Goal: Task Accomplishment & Management: Complete application form

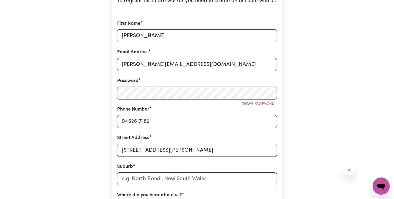
scroll to position [161, 0]
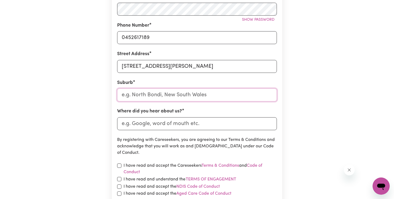
click at [154, 97] on input "text" at bounding box center [197, 94] width 160 height 13
type input "[PERSON_NAME]"
type input "MelALEUCA, [GEOGRAPHIC_DATA], 6079"
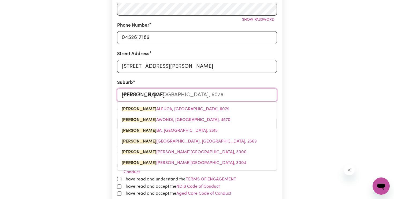
type input "Me"
type input "M"
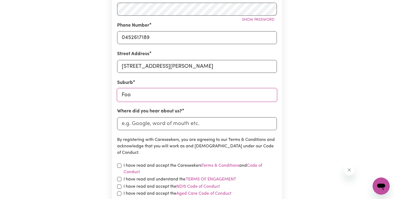
type input "Foot"
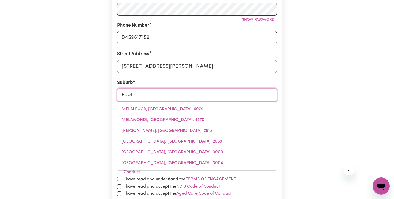
type input "FootSCRAY, Victoria, 3011"
type input "Foots"
type input "FootsCRAY, Victoria, 3011"
type input "Footsc"
type input "FootscRAY, Victoria, 3011"
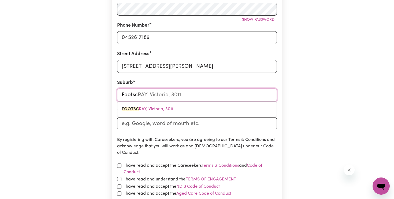
type input "Footscr"
type input "FootscrAY, Victoria, 3011"
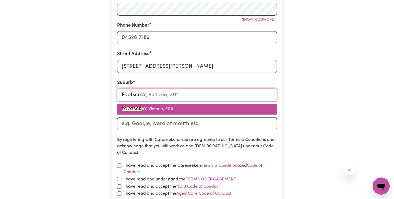
click at [171, 107] on span "FOOTSCR AY, Victoria, 3011" at bounding box center [148, 109] width 52 height 4
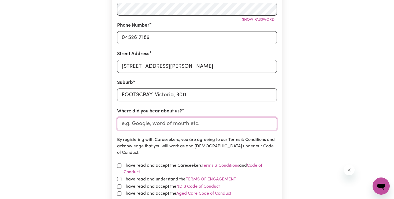
click at [153, 123] on input "Where did you hear about us?" at bounding box center [197, 123] width 160 height 13
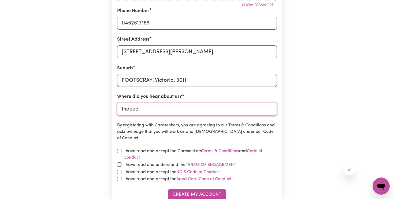
scroll to position [193, 0]
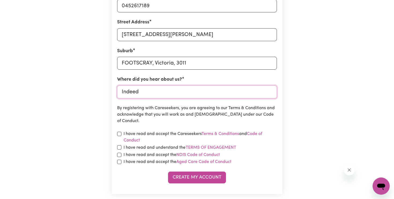
click at [129, 89] on input "Indeed" at bounding box center [197, 91] width 160 height 13
type input "r"
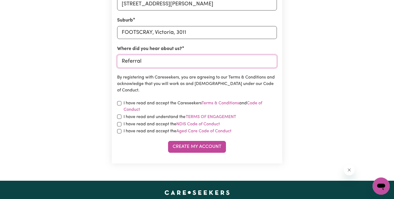
type input "Referral"
click at [120, 105] on div "I have read and accept the Careseekers Terms & Conditions and Code of Conduct" at bounding box center [197, 106] width 160 height 13
click at [118, 104] on input "checkbox" at bounding box center [119, 103] width 4 height 4
checkbox input "true"
click at [118, 115] on input "checkbox" at bounding box center [119, 116] width 4 height 4
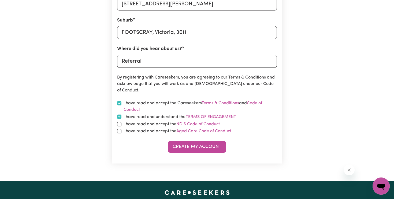
checkbox input "true"
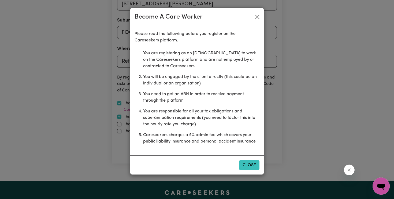
click at [242, 165] on button "Close" at bounding box center [249, 165] width 20 height 10
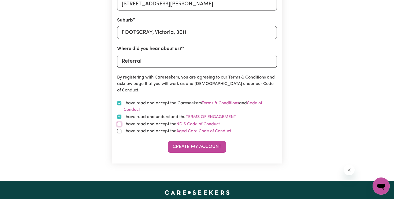
click at [121, 124] on input "checkbox" at bounding box center [119, 124] width 4 height 4
checkbox input "true"
click at [121, 130] on input "checkbox" at bounding box center [119, 131] width 4 height 4
checkbox input "true"
click at [175, 147] on button "Create My Account" at bounding box center [197, 147] width 58 height 12
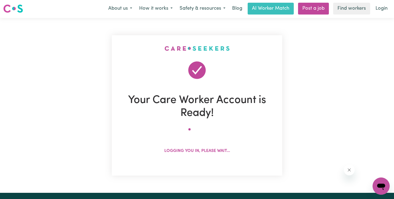
scroll to position [0, 0]
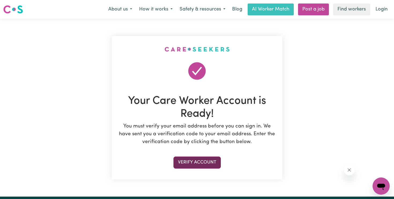
click at [197, 161] on button "Verify Account" at bounding box center [197, 162] width 47 height 12
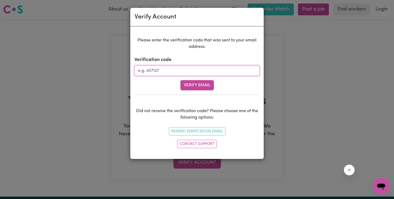
click at [157, 72] on input "Verification code" at bounding box center [197, 70] width 125 height 10
paste input "211686"
type input "211686"
click at [188, 80] on button "Verify Email" at bounding box center [198, 85] width 34 height 10
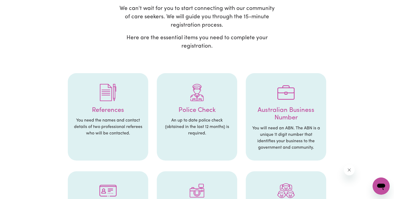
scroll to position [103, 0]
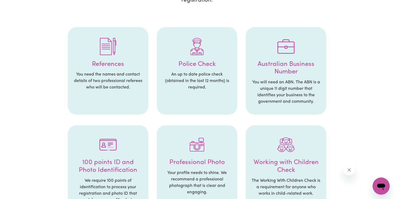
click at [206, 60] on div at bounding box center [197, 46] width 70 height 28
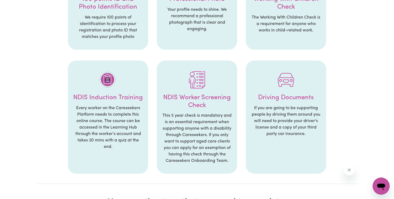
scroll to position [320, 0]
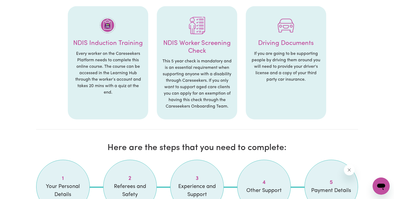
click at [113, 67] on p "Every worker on the Careseekers Platform needs to complete this online course. …" at bounding box center [108, 72] width 70 height 45
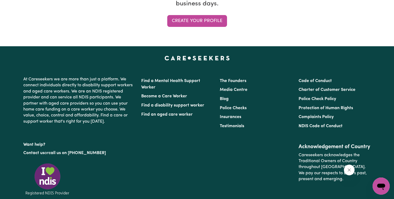
scroll to position [591, 0]
